Goal: Use online tool/utility: Utilize a website feature to perform a specific function

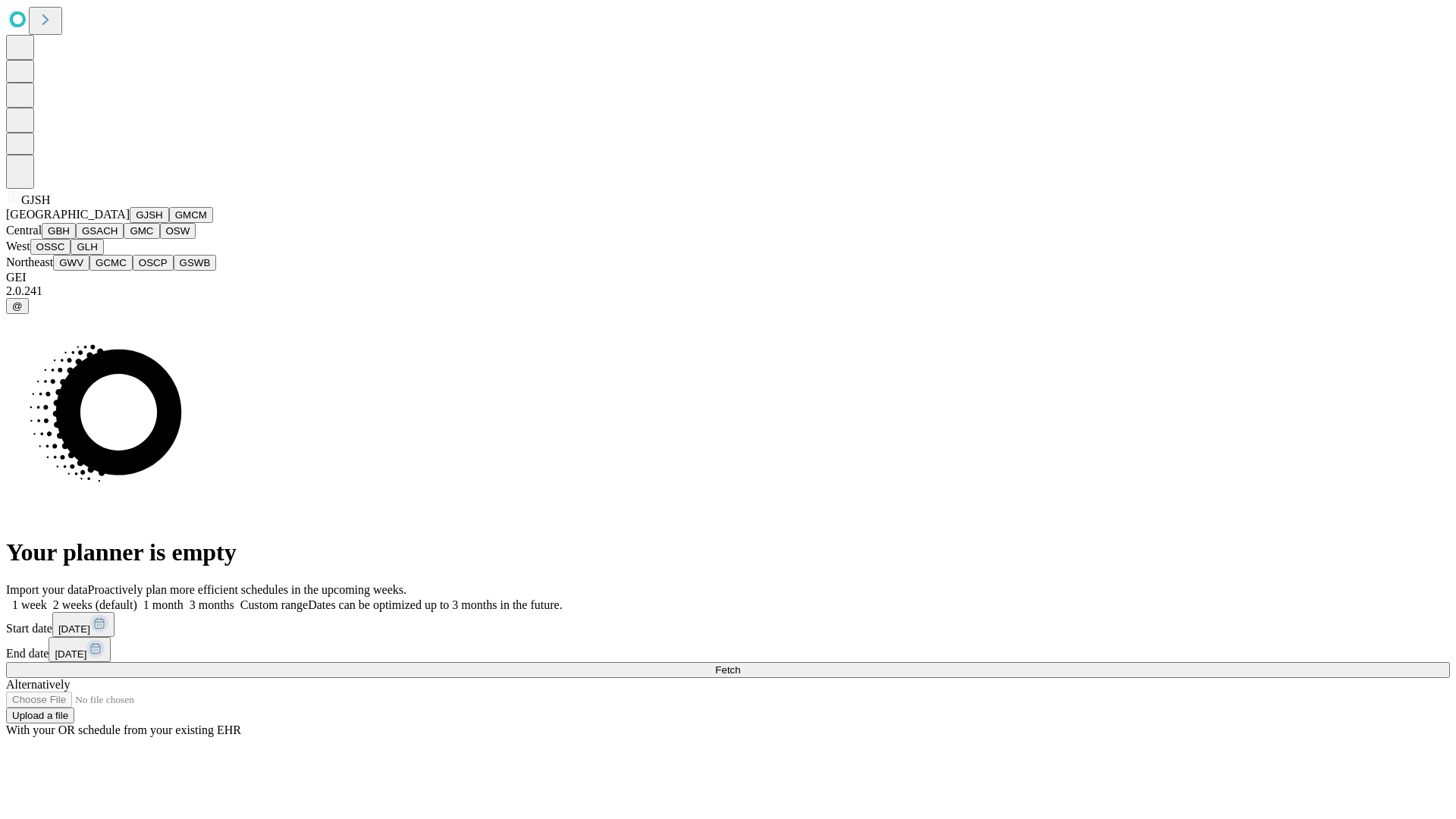
click at [130, 223] on button "GJSH" at bounding box center [149, 215] width 39 height 16
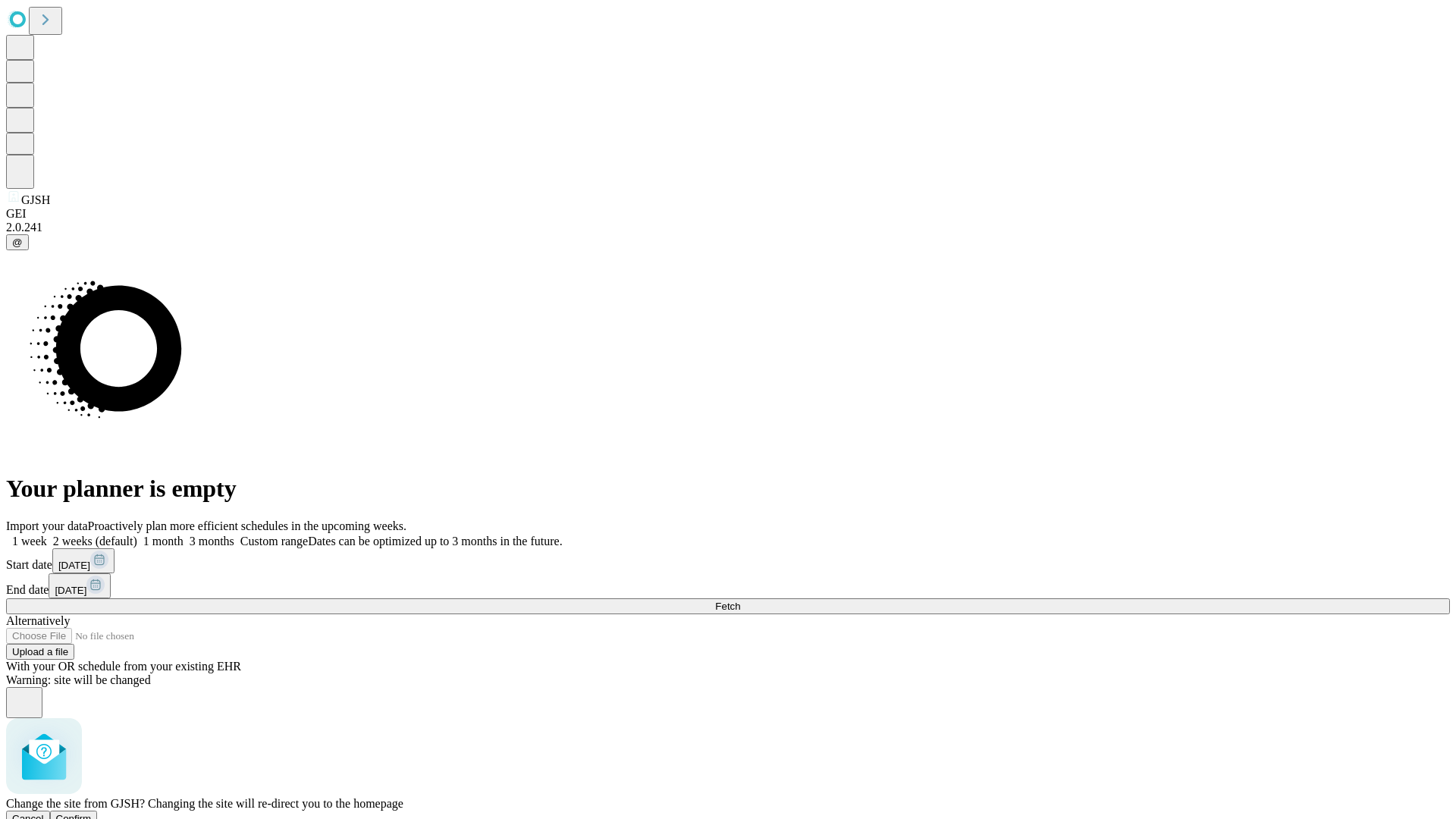
click at [92, 812] on span "Confirm" at bounding box center [73, 818] width 36 height 12
click at [183, 535] on label "1 month" at bounding box center [160, 541] width 46 height 12
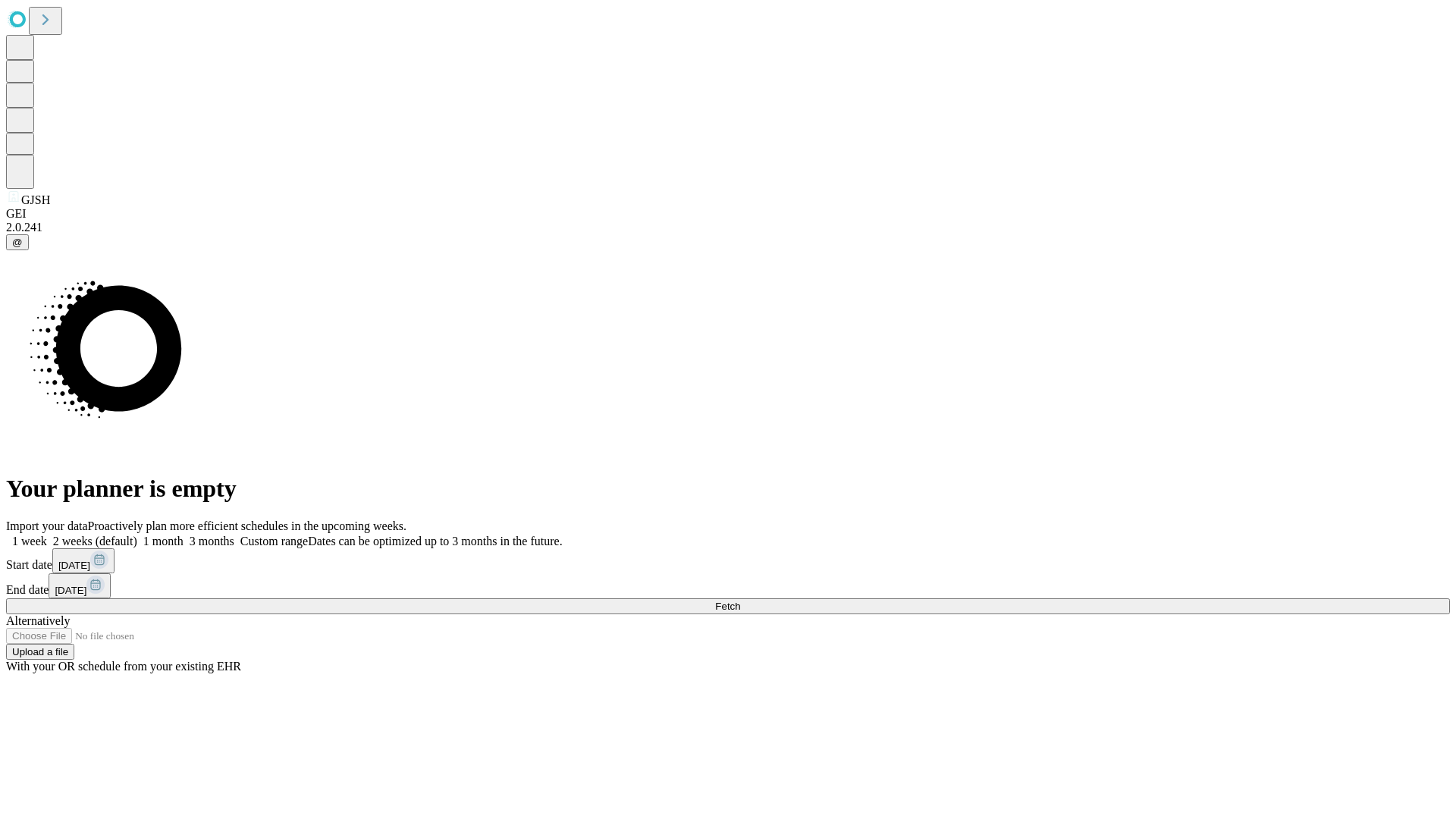
click at [740, 600] on span "Fetch" at bounding box center [728, 606] width 25 height 12
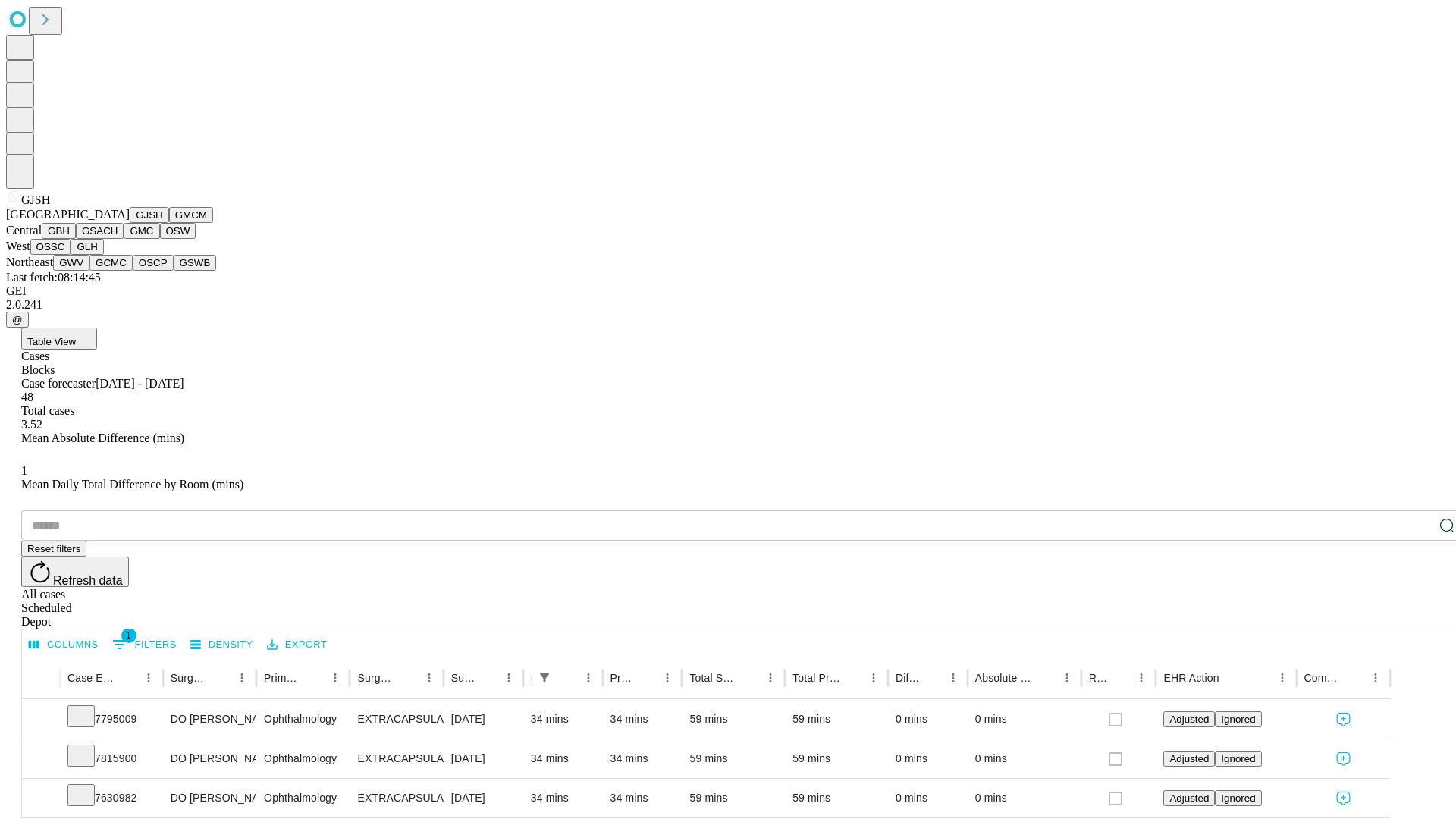
click at [169, 223] on button "GMCM" at bounding box center [191, 215] width 44 height 16
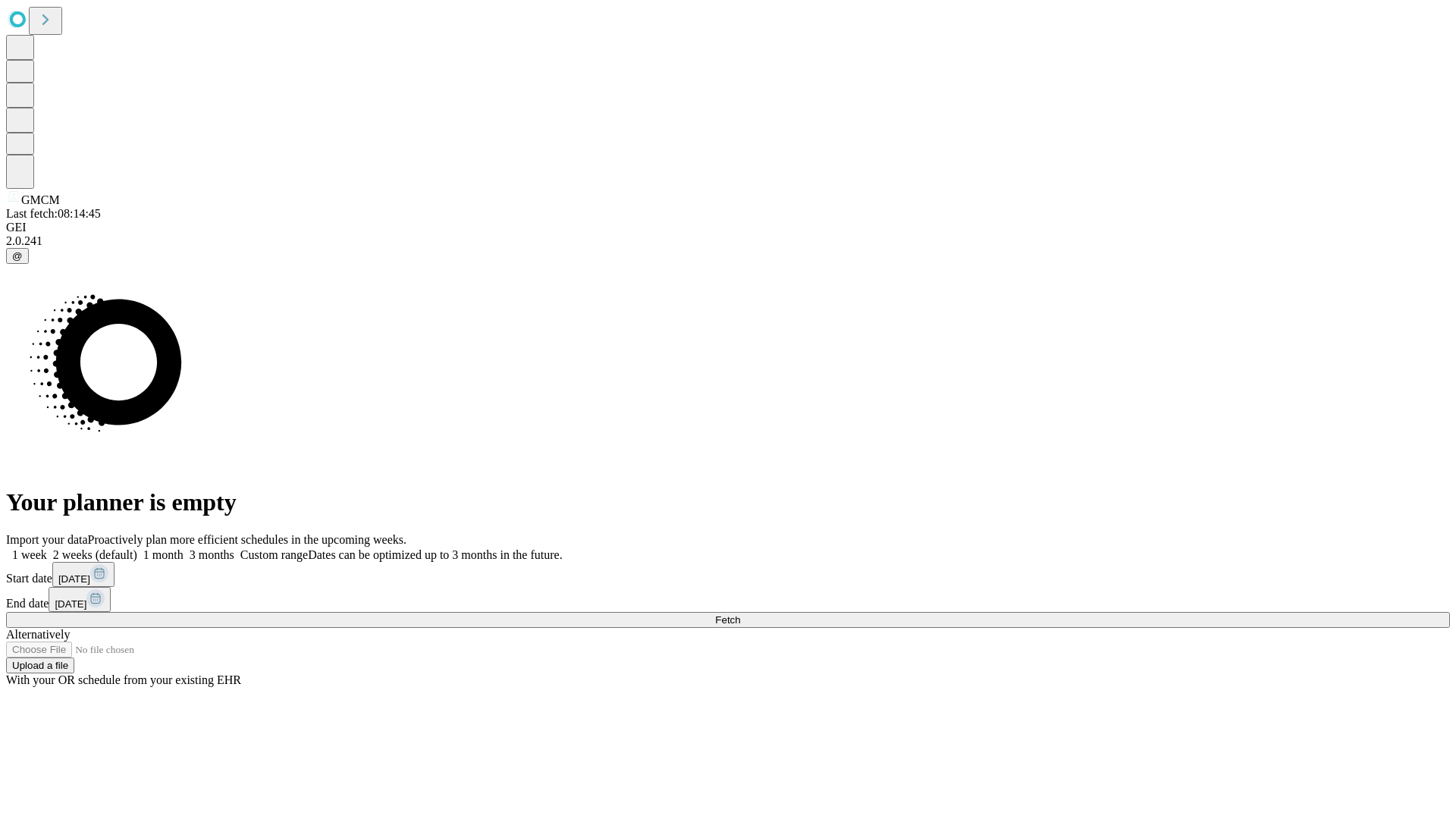
click at [183, 548] on label "1 month" at bounding box center [160, 554] width 46 height 12
click at [740, 614] on span "Fetch" at bounding box center [728, 620] width 25 height 12
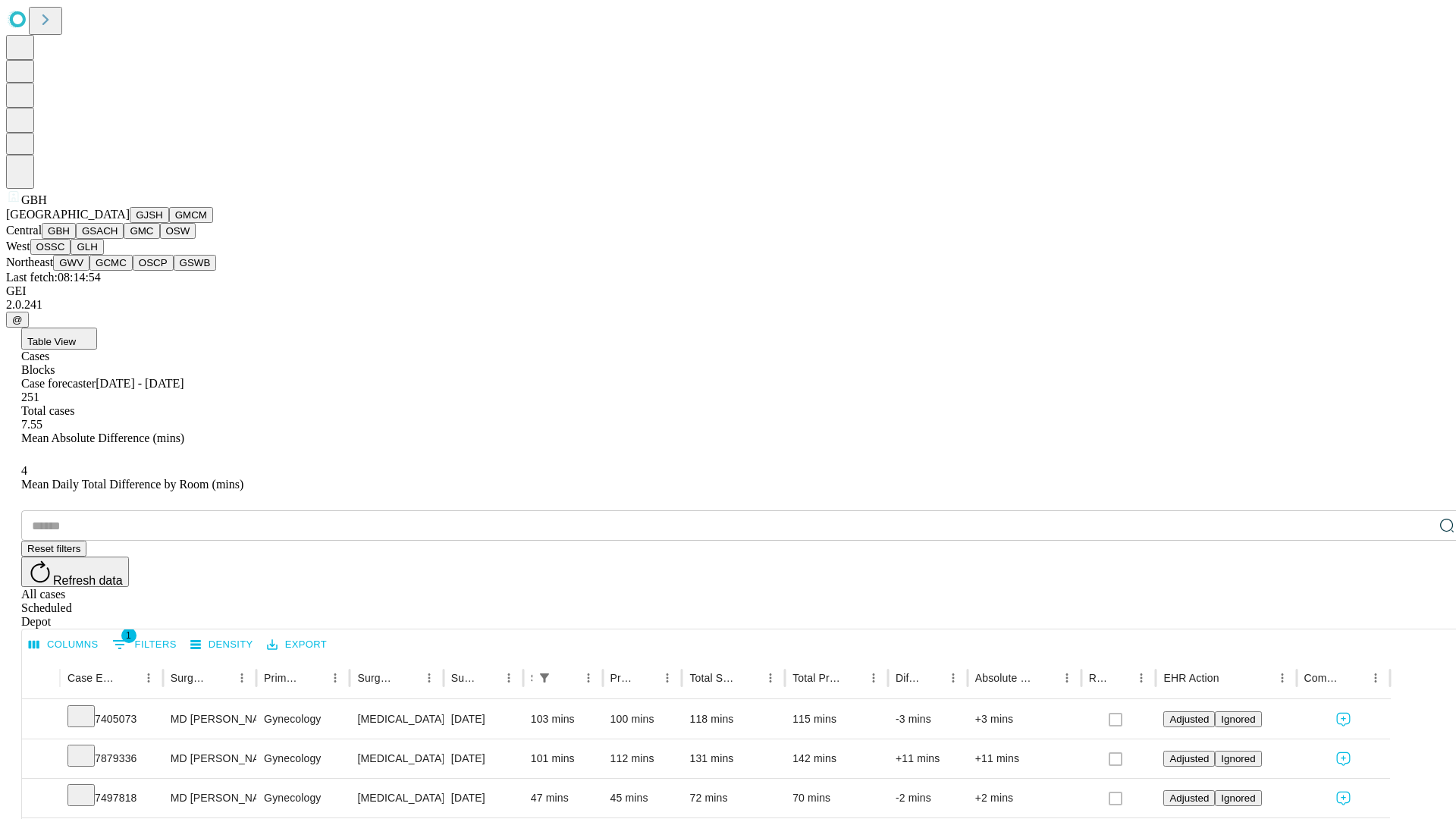
click at [117, 239] on button "GSACH" at bounding box center [100, 230] width 48 height 16
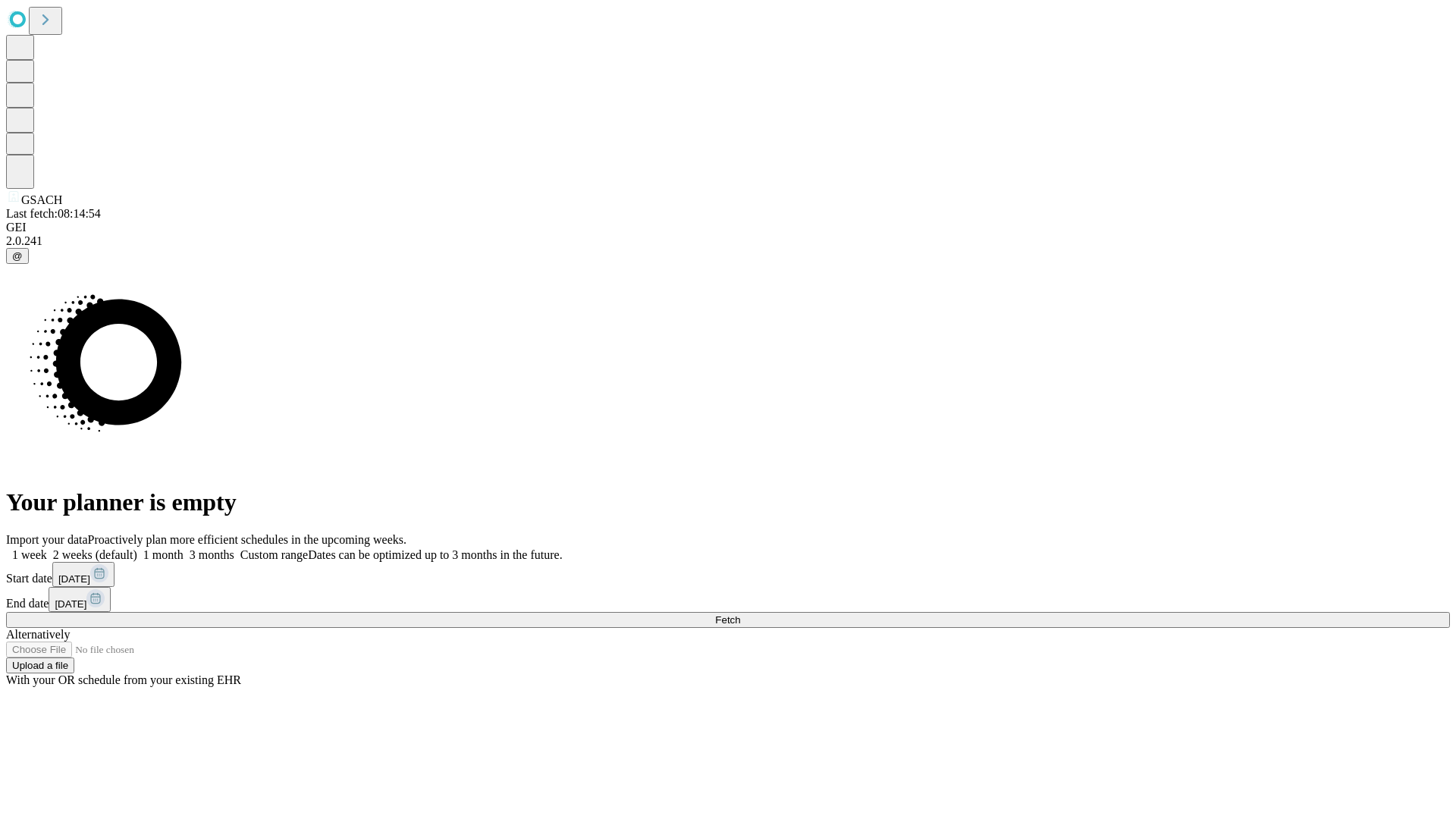
click at [183, 548] on label "1 month" at bounding box center [160, 554] width 46 height 12
click at [740, 614] on span "Fetch" at bounding box center [728, 620] width 25 height 12
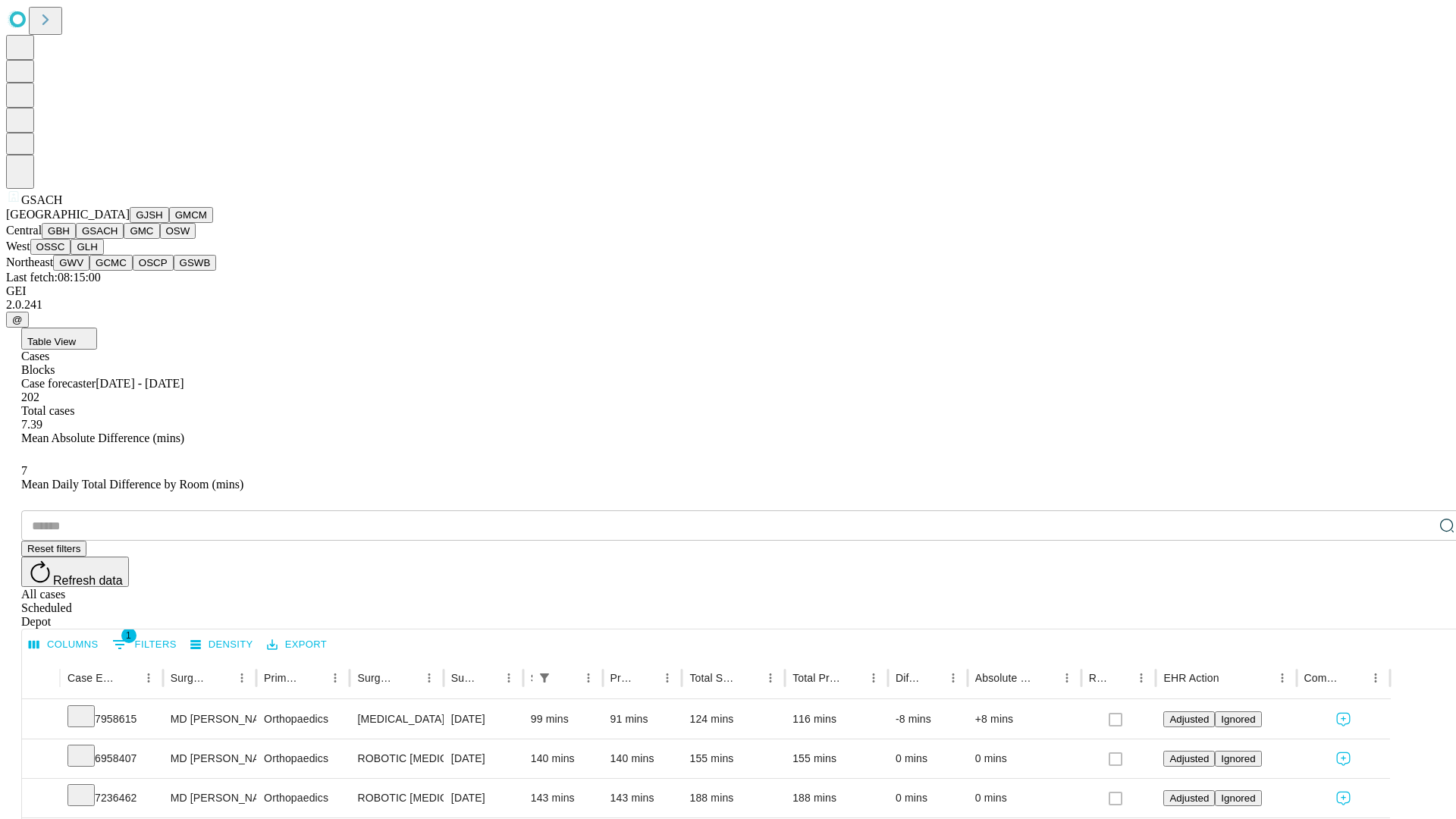
click at [124, 239] on button "GMC" at bounding box center [141, 230] width 36 height 16
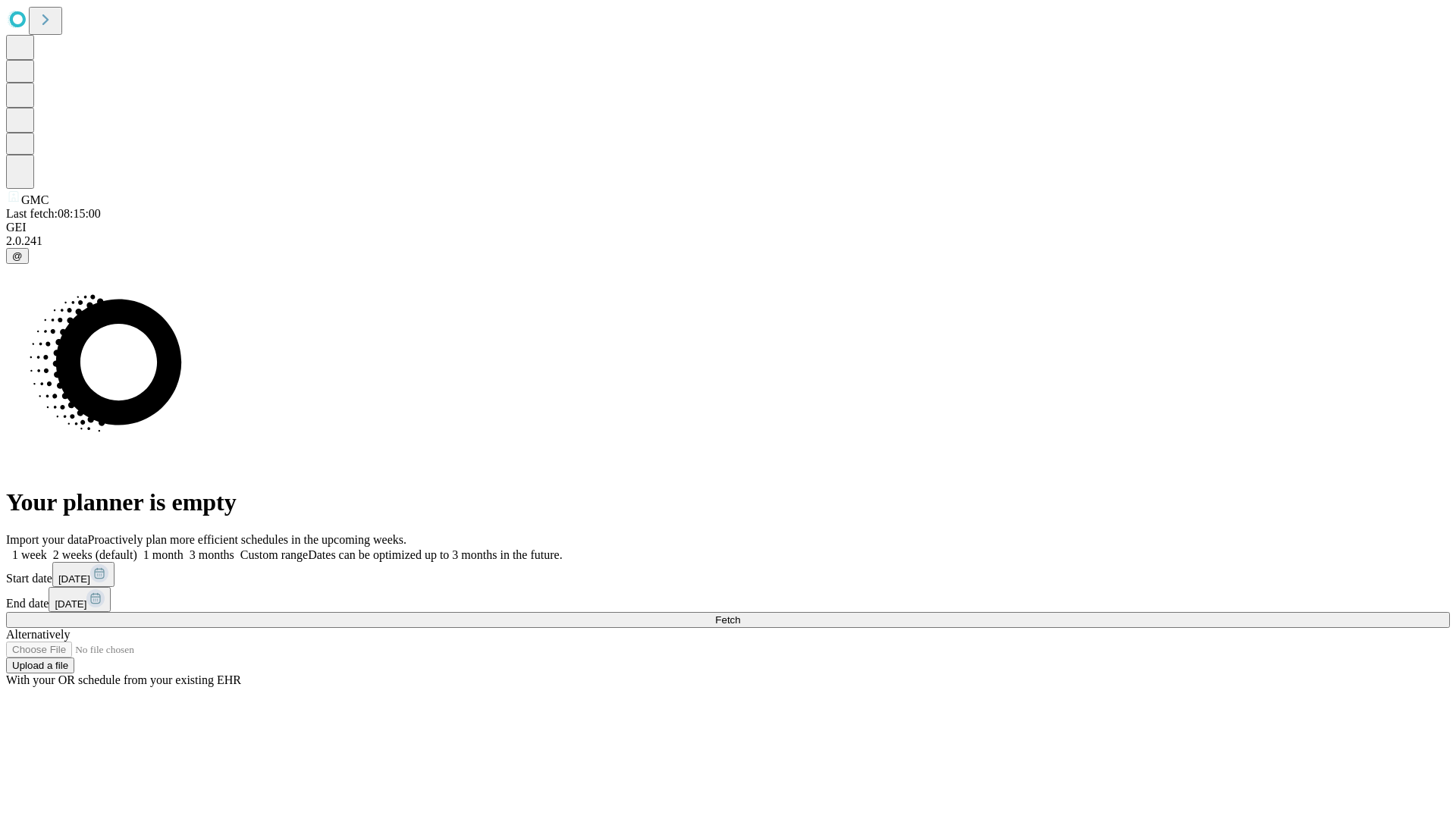
click at [183, 548] on label "1 month" at bounding box center [160, 554] width 46 height 12
click at [740, 614] on span "Fetch" at bounding box center [728, 620] width 25 height 12
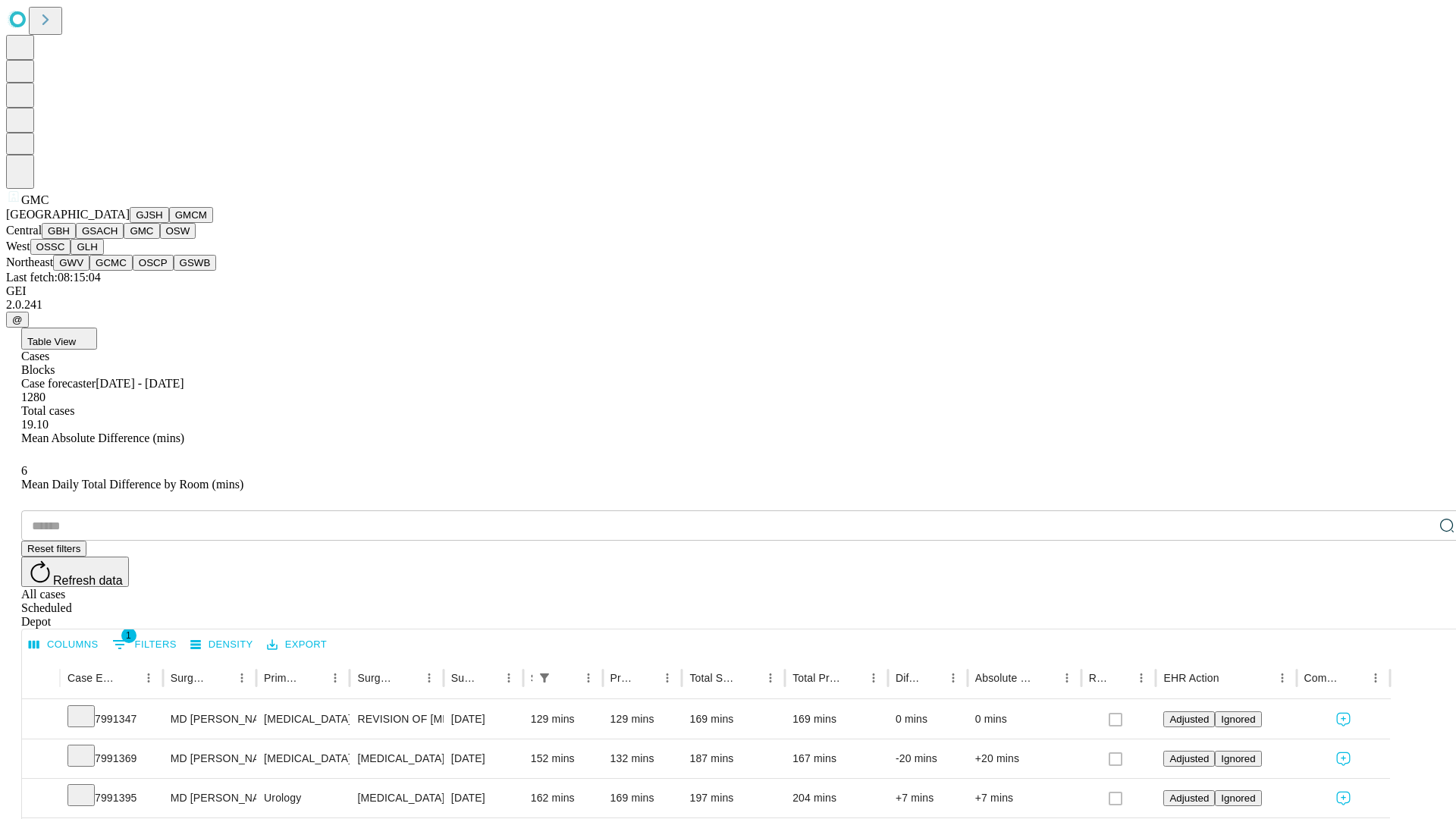
click at [160, 239] on button "OSW" at bounding box center [179, 230] width 36 height 16
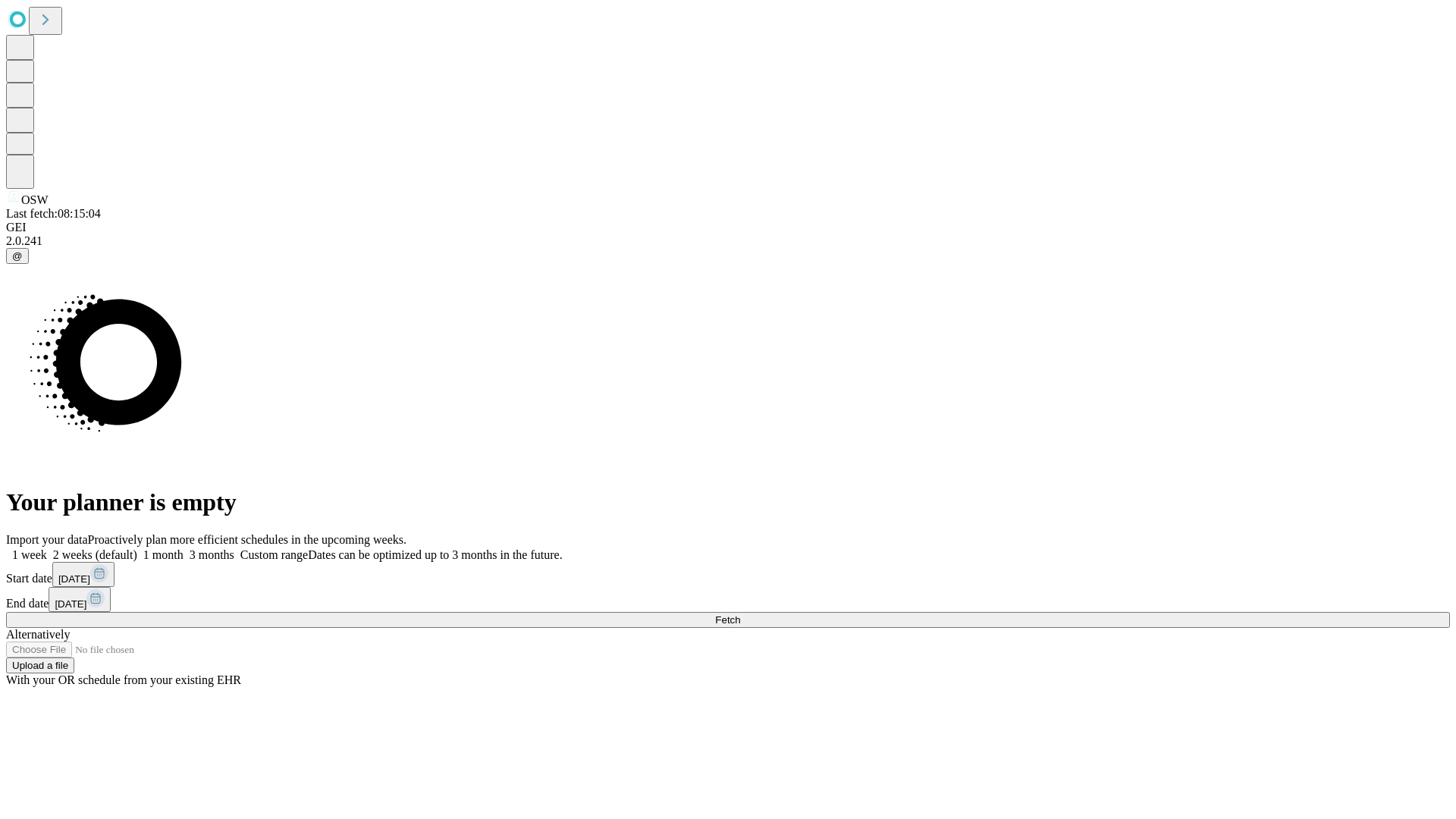
click at [183, 548] on label "1 month" at bounding box center [160, 554] width 46 height 12
click at [740, 614] on span "Fetch" at bounding box center [728, 620] width 25 height 12
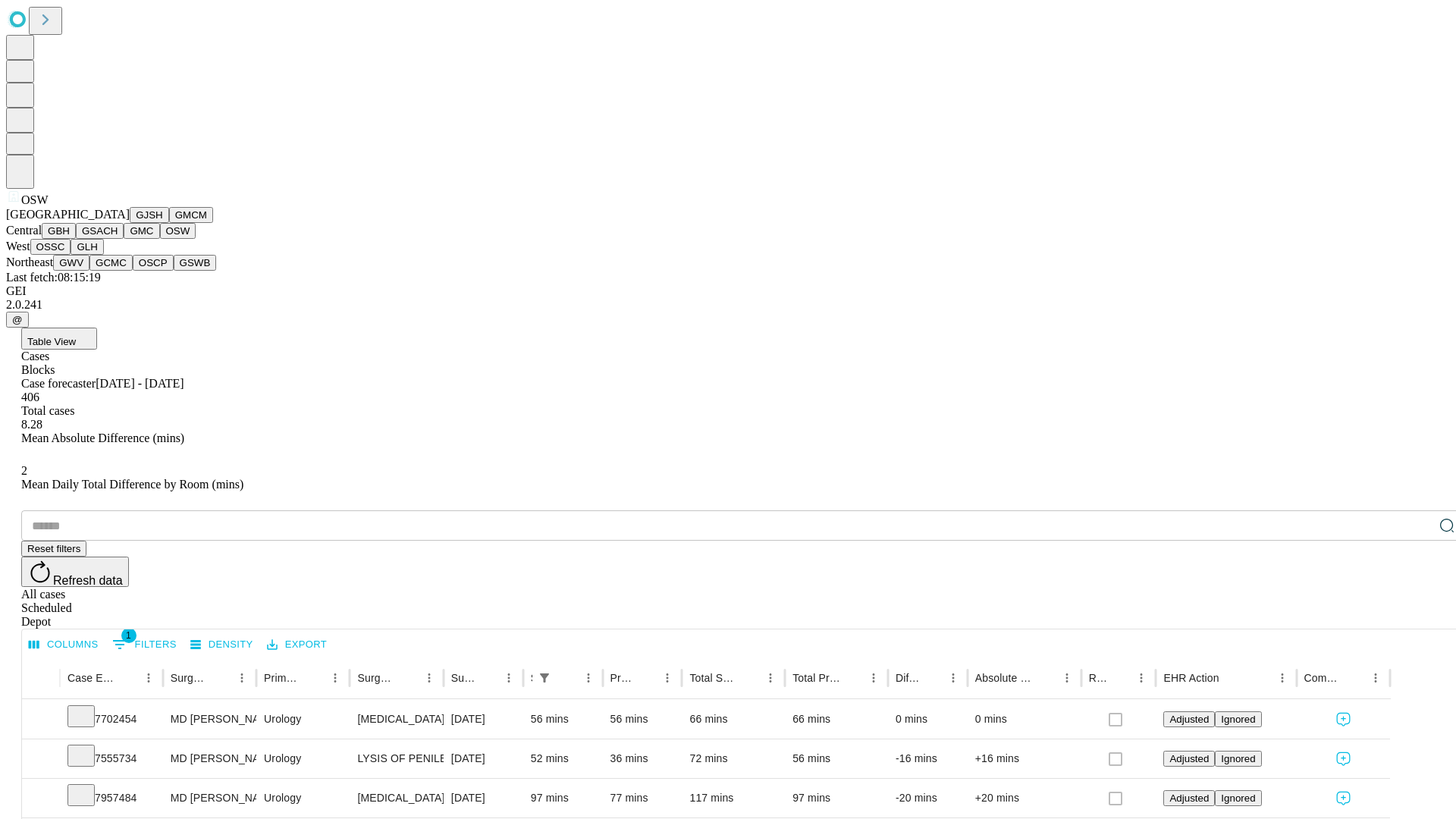
click at [71, 254] on button "OSSC" at bounding box center [51, 247] width 41 height 16
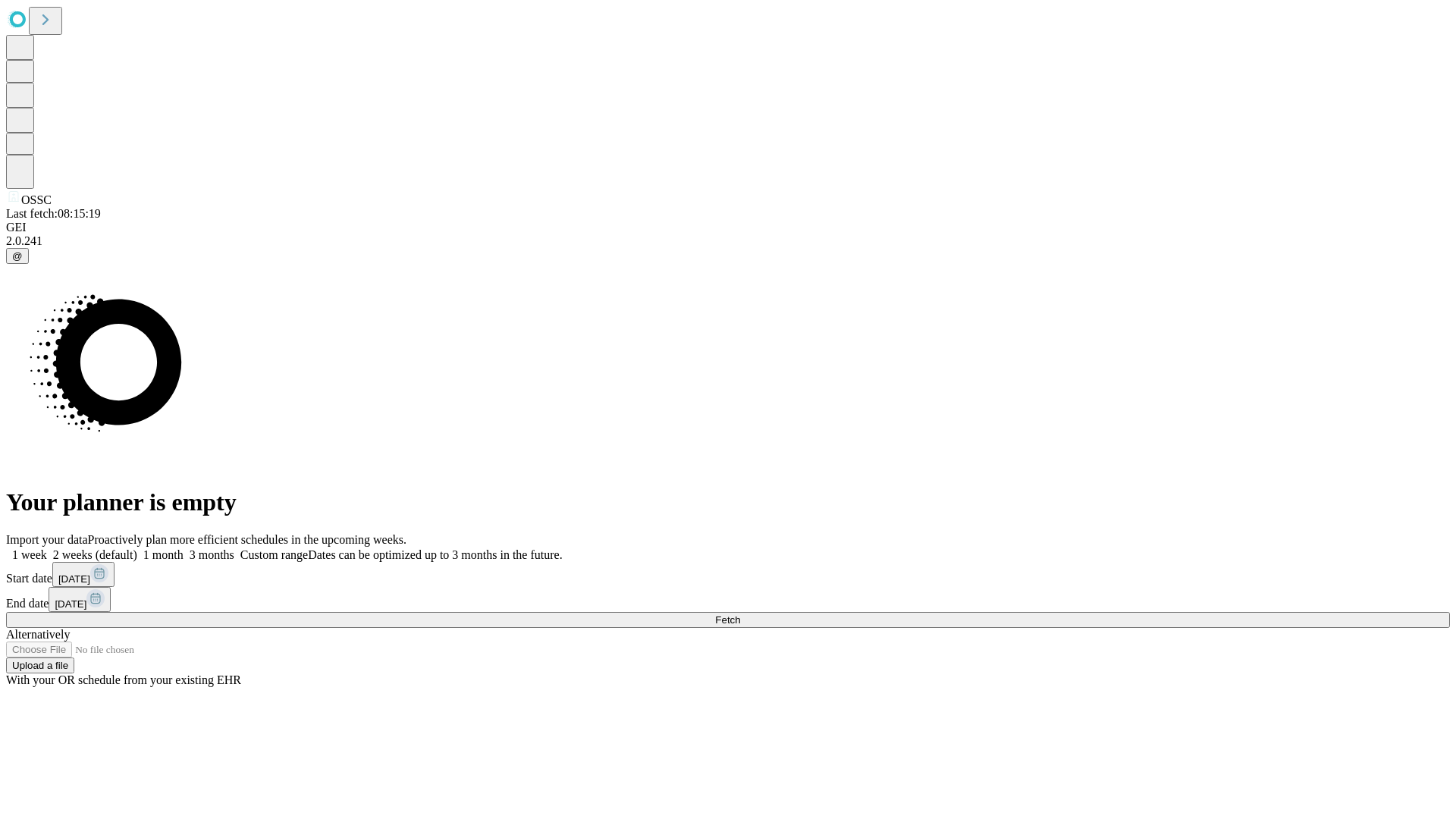
click at [183, 548] on label "1 month" at bounding box center [160, 554] width 46 height 12
click at [740, 614] on span "Fetch" at bounding box center [728, 620] width 25 height 12
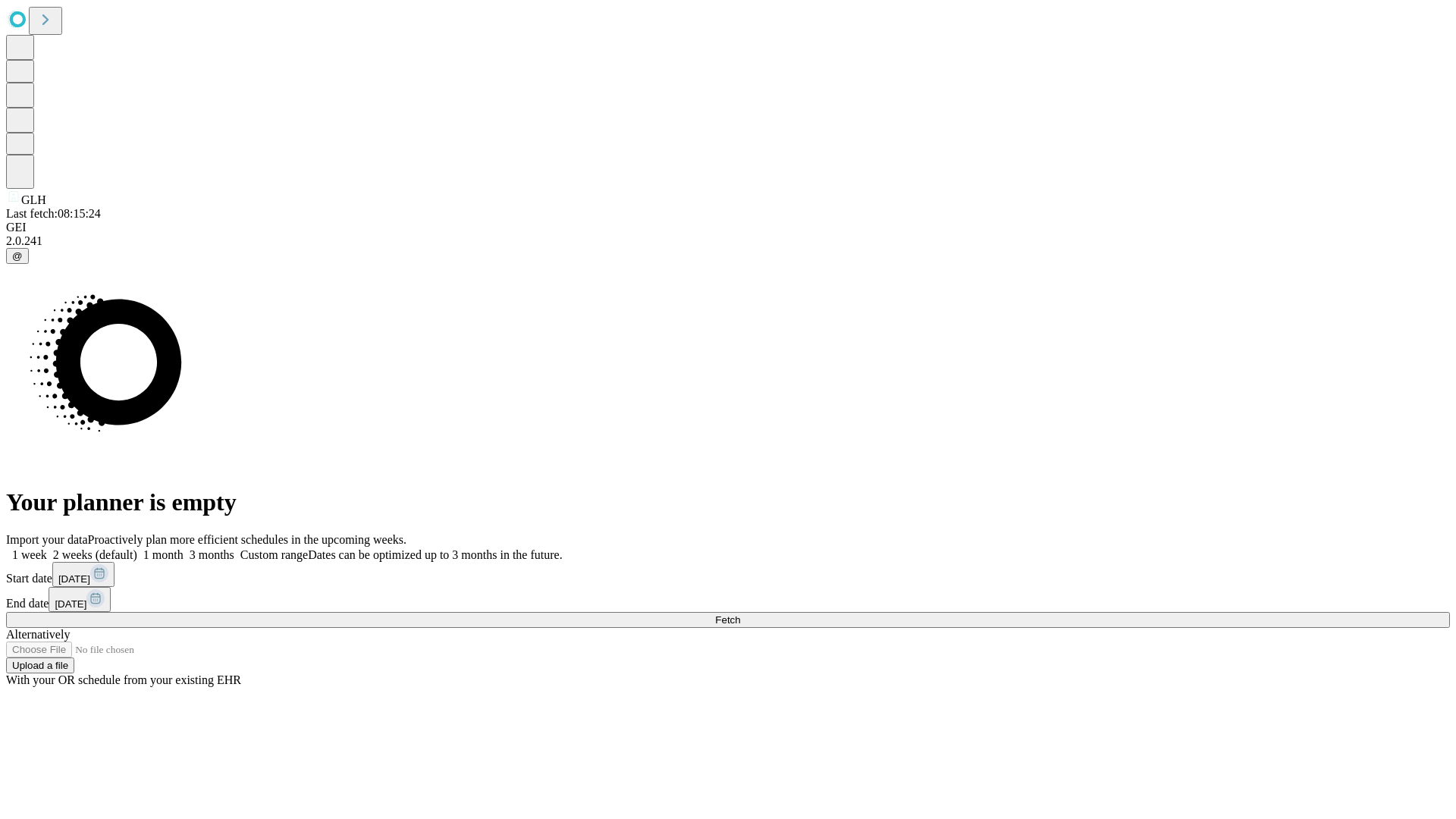
click at [183, 548] on label "1 month" at bounding box center [160, 554] width 46 height 12
click at [740, 614] on span "Fetch" at bounding box center [728, 620] width 25 height 12
click at [183, 548] on label "1 month" at bounding box center [160, 554] width 46 height 12
click at [740, 614] on span "Fetch" at bounding box center [728, 620] width 25 height 12
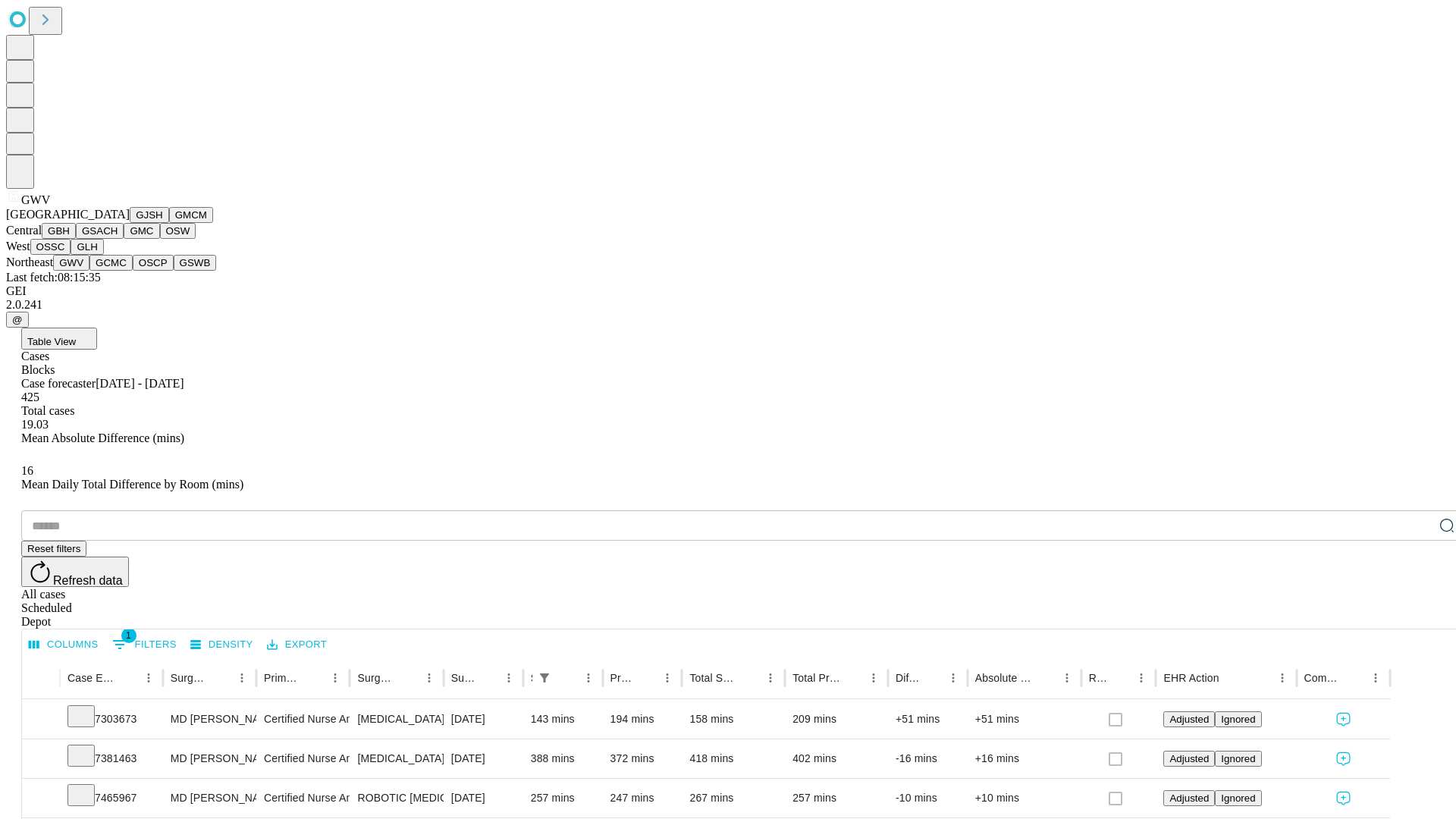
click at [117, 271] on button "GCMC" at bounding box center [110, 262] width 43 height 16
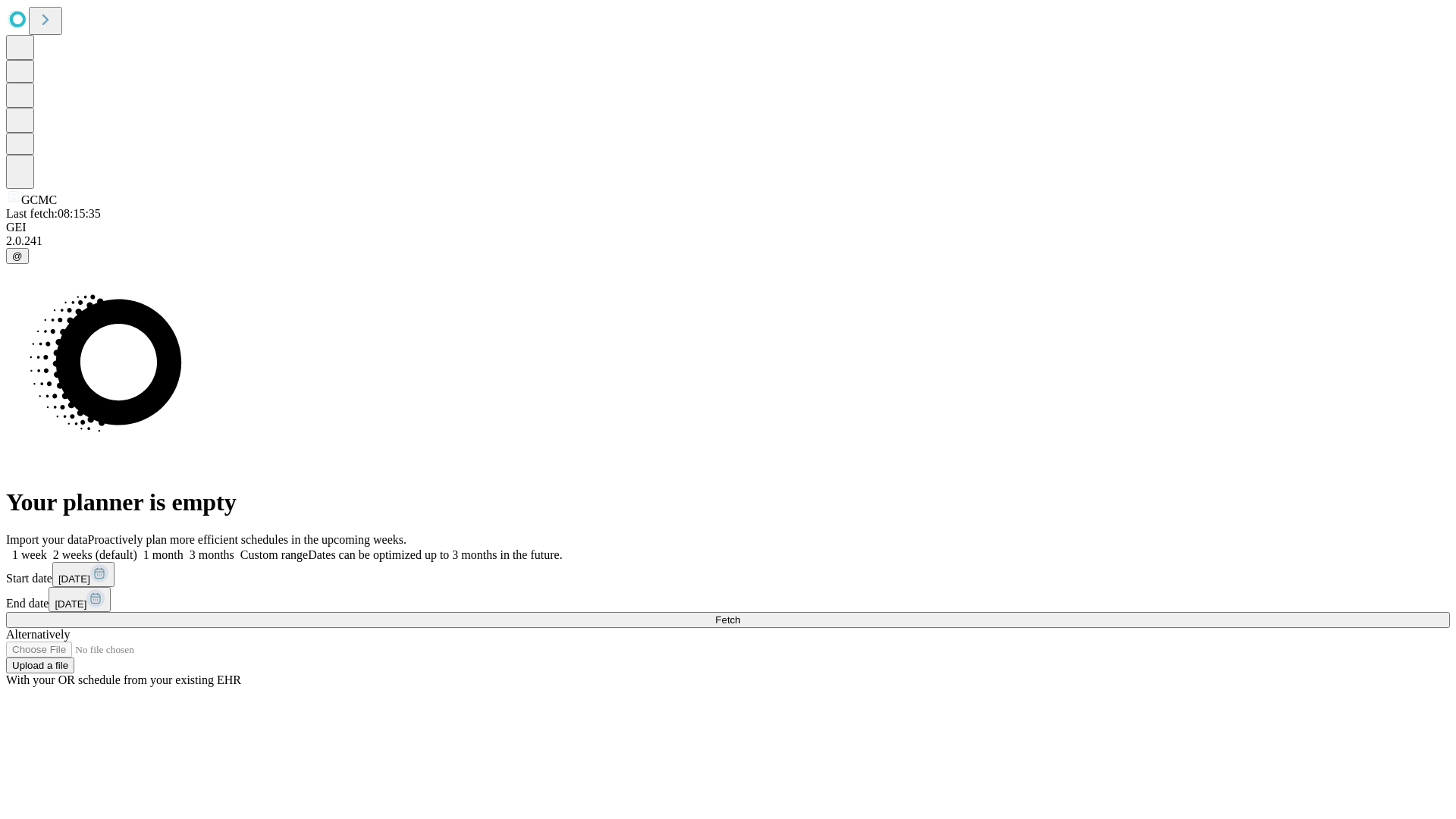
click at [183, 548] on label "1 month" at bounding box center [160, 554] width 46 height 12
click at [740, 614] on span "Fetch" at bounding box center [728, 620] width 25 height 12
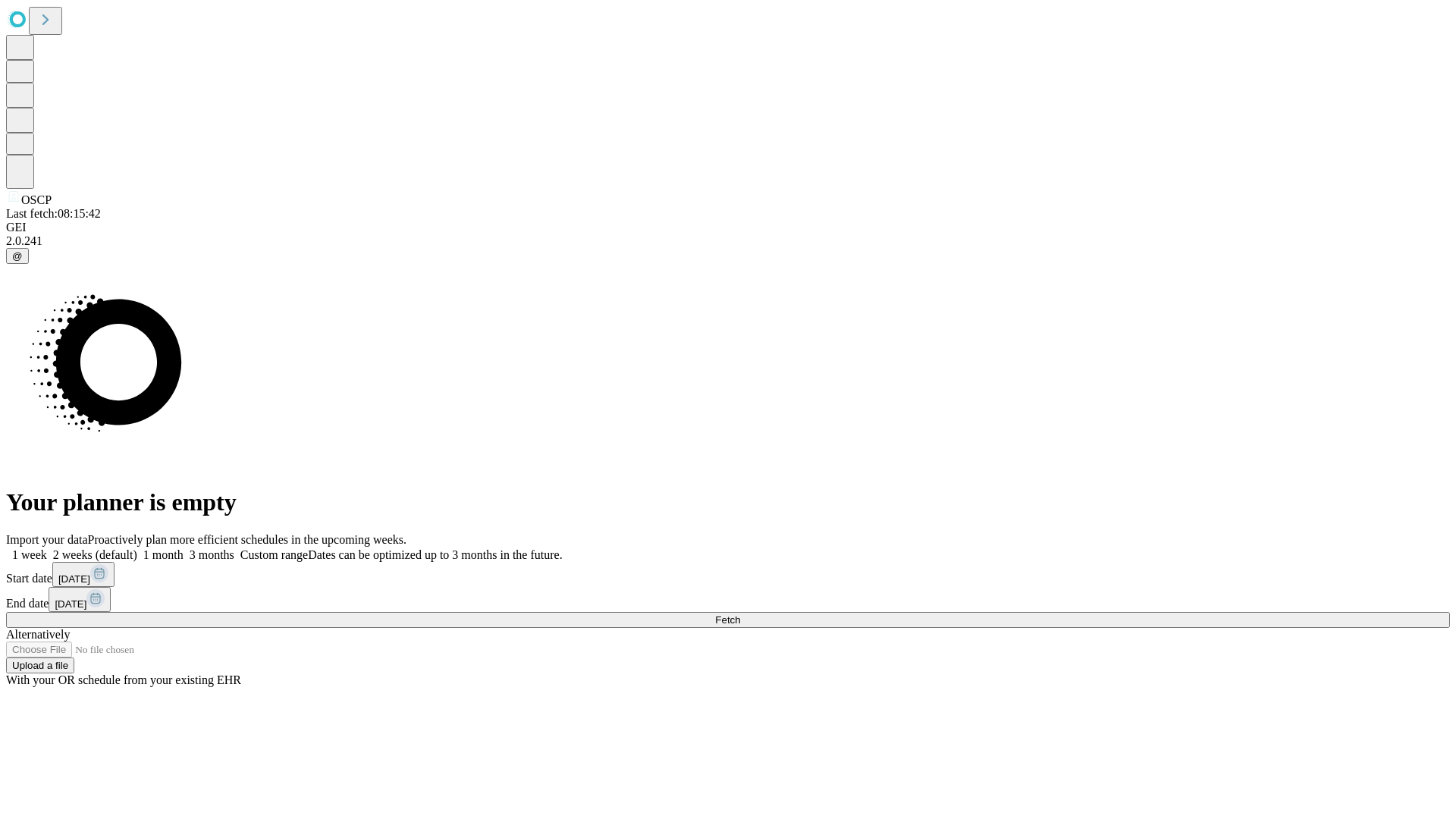
click at [183, 548] on label "1 month" at bounding box center [160, 554] width 46 height 12
click at [740, 614] on span "Fetch" at bounding box center [728, 620] width 25 height 12
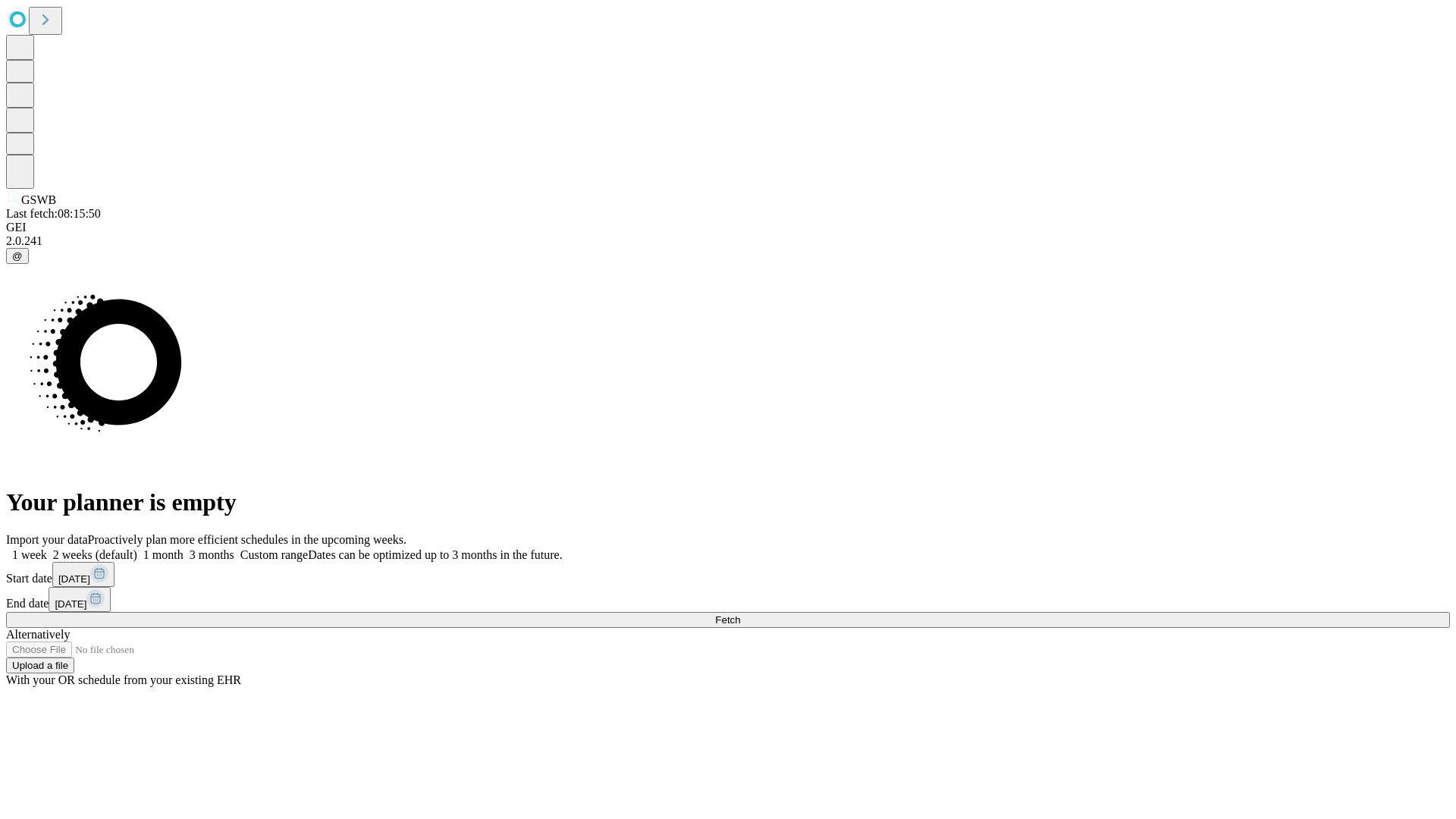
click at [183, 548] on label "1 month" at bounding box center [160, 554] width 46 height 12
click at [740, 614] on span "Fetch" at bounding box center [728, 620] width 25 height 12
